Goal: Task Accomplishment & Management: Complete application form

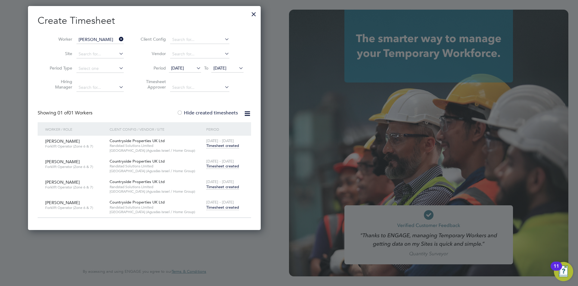
scroll to position [3, 3]
click at [86, 40] on input "John Turner" at bounding box center [99, 39] width 47 height 8
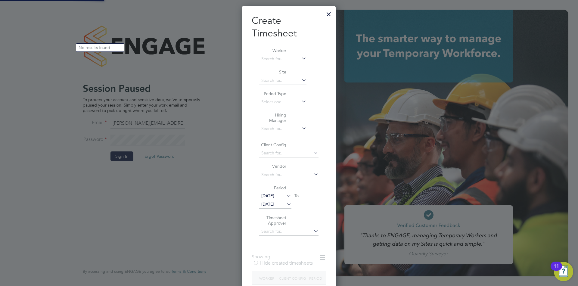
paste input "Kazeem Aijeye"
type input "Kazeem Aijeye"
click at [327, 12] on div at bounding box center [328, 12] width 11 height 11
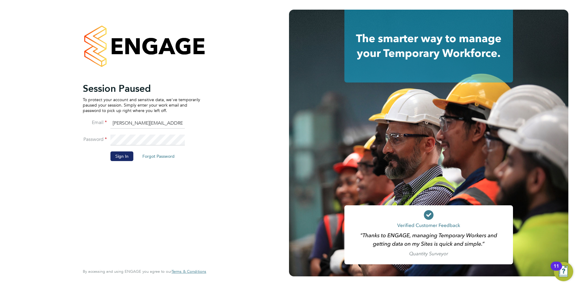
click at [119, 156] on button "Sign In" at bounding box center [121, 156] width 23 height 10
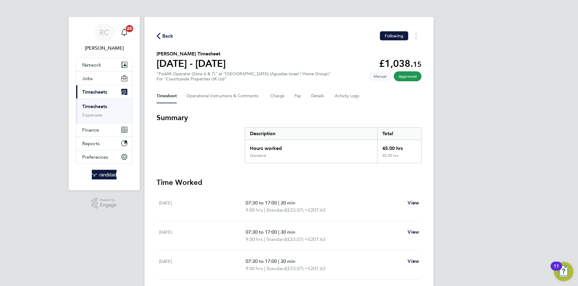
click at [170, 33] on span "Back" at bounding box center [167, 35] width 11 height 7
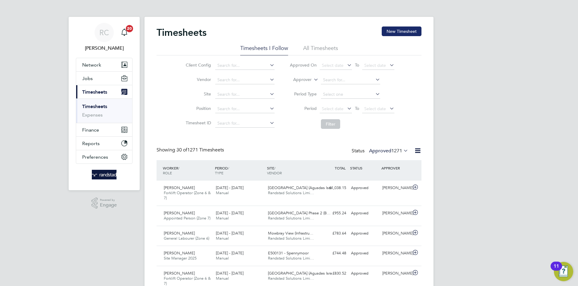
click at [399, 36] on button "New Timesheet" at bounding box center [401, 31] width 40 height 10
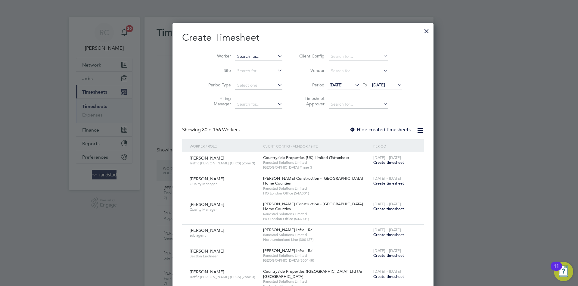
click at [243, 60] on input at bounding box center [258, 56] width 47 height 8
type input "[PERSON_NAME]"
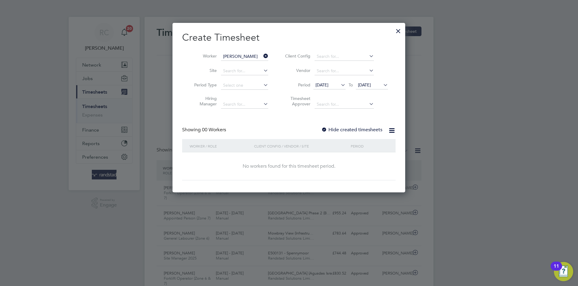
click at [329, 130] on label "Hide created timesheets" at bounding box center [351, 130] width 61 height 6
click at [368, 85] on span "[DATE]" at bounding box center [364, 84] width 13 height 5
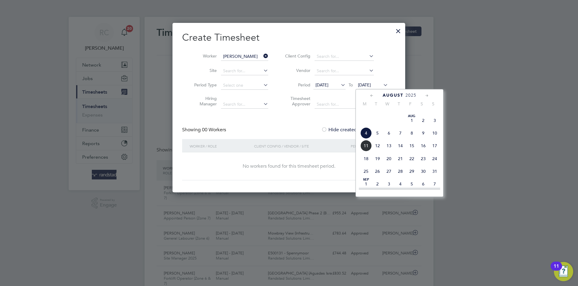
click at [394, 164] on span "21" at bounding box center [399, 158] width 11 height 11
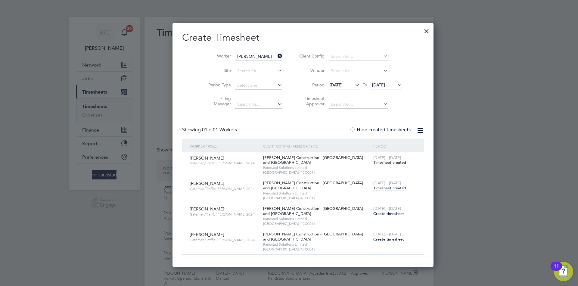
click at [374, 189] on span "Timesheet created" at bounding box center [389, 187] width 33 height 5
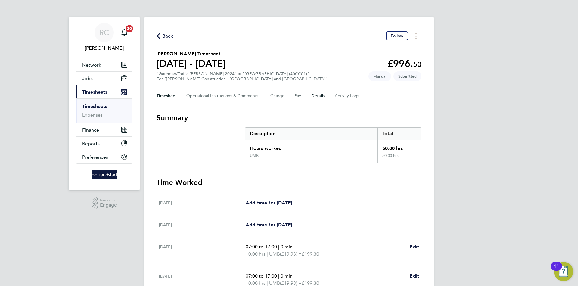
click at [317, 97] on button "Details" at bounding box center [318, 96] width 14 height 14
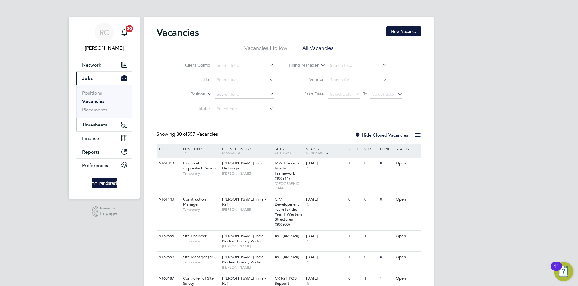
click at [99, 126] on span "Timesheets" at bounding box center [94, 125] width 25 height 6
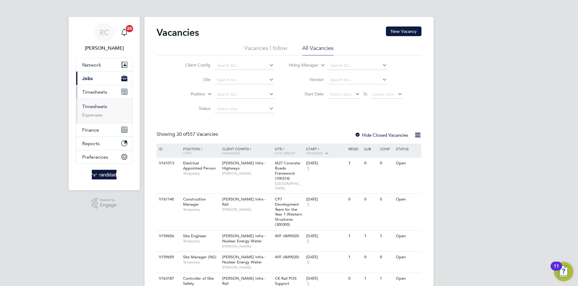
click at [97, 105] on link "Timesheets" at bounding box center [94, 106] width 25 height 6
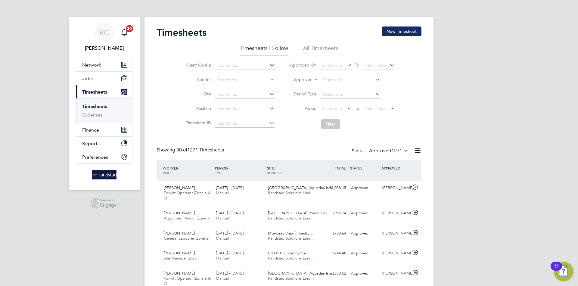
click at [402, 32] on button "New Timesheet" at bounding box center [401, 31] width 40 height 10
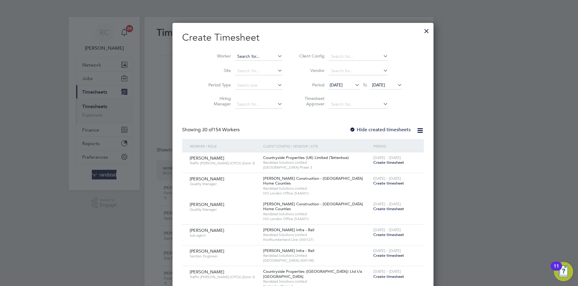
click at [235, 57] on input at bounding box center [258, 56] width 47 height 8
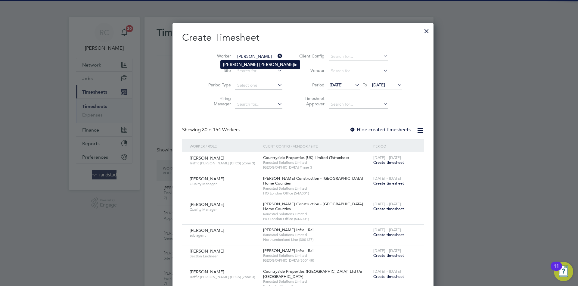
type input "[PERSON_NAME]"
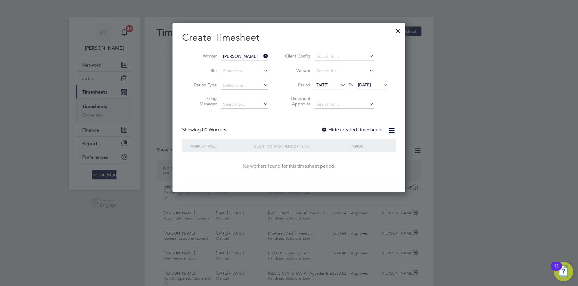
click at [345, 129] on label "Hide created timesheets" at bounding box center [351, 130] width 61 height 6
click at [372, 88] on span "[DATE]" at bounding box center [372, 85] width 32 height 8
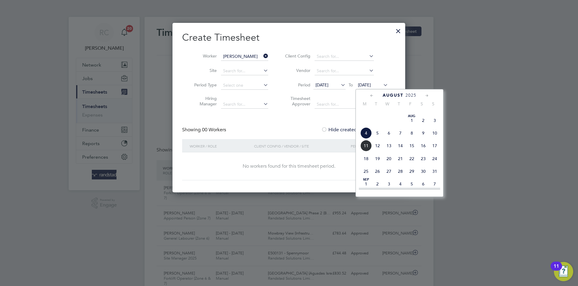
click at [396, 151] on span "14" at bounding box center [399, 145] width 11 height 11
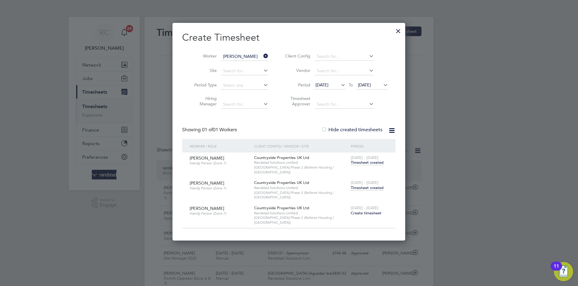
click at [371, 185] on span "Timesheet created" at bounding box center [366, 187] width 33 height 5
